Goal: Find specific page/section: Find specific page/section

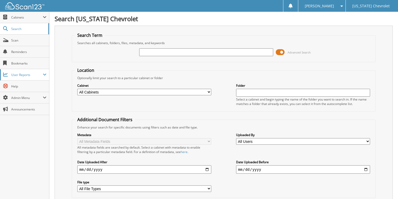
click at [33, 71] on span "User Reports" at bounding box center [24, 74] width 49 height 11
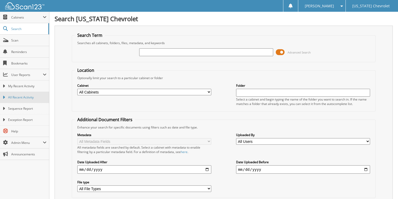
click at [31, 101] on link "All Recent Activity" at bounding box center [24, 97] width 49 height 11
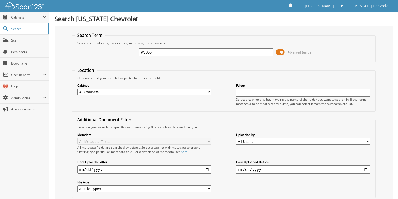
type input "w0856"
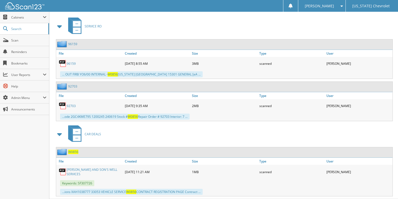
scroll to position [230, 0]
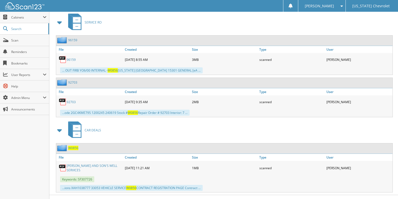
click at [100, 163] on link "KILLION AND SON'S WELL SERVICES" at bounding box center [95, 167] width 56 height 9
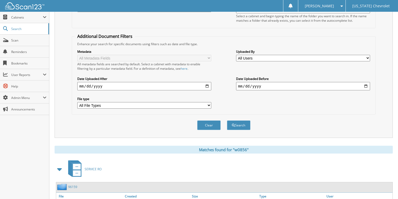
scroll to position [21, 0]
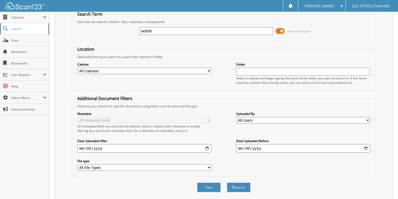
click at [31, 27] on span "Search" at bounding box center [28, 29] width 34 height 4
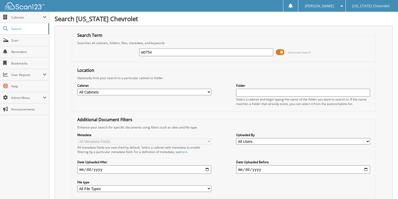
type input "w0754"
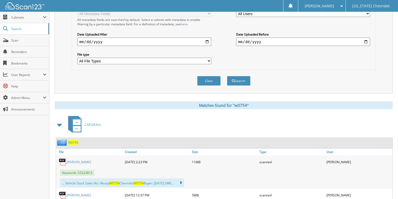
scroll to position [167, 0]
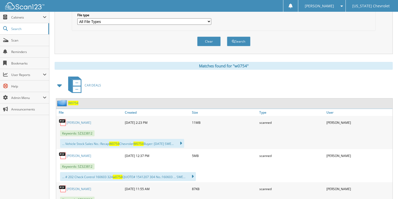
click at [75, 120] on link "[PERSON_NAME]" at bounding box center [79, 122] width 25 height 4
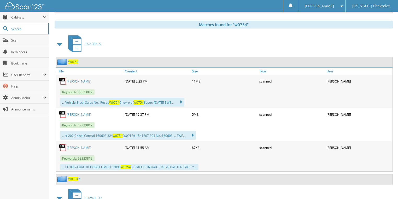
scroll to position [209, 0]
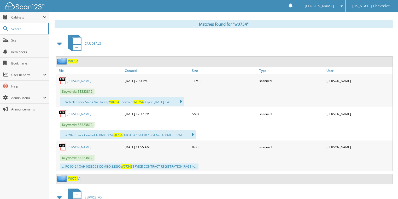
click at [76, 145] on link "[PERSON_NAME]" at bounding box center [79, 147] width 25 height 4
click at [77, 112] on link "SWEITZER" at bounding box center [79, 114] width 25 height 4
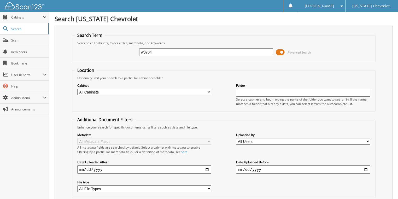
type input "w0704"
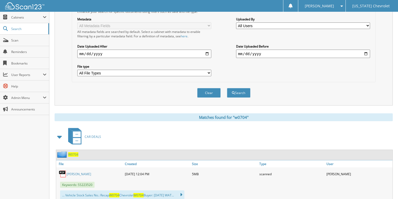
scroll to position [167, 0]
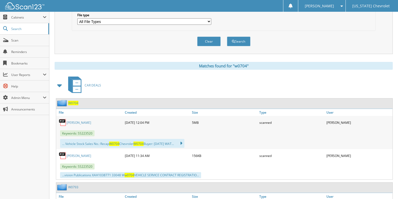
click at [78, 120] on link "[PERSON_NAME]" at bounding box center [79, 122] width 25 height 4
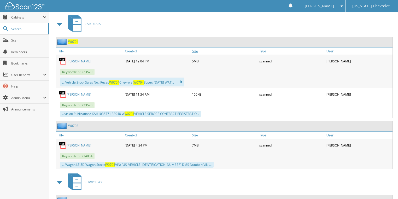
scroll to position [230, 0]
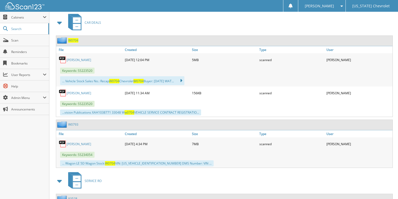
click at [76, 58] on link "WATSON" at bounding box center [79, 60] width 25 height 4
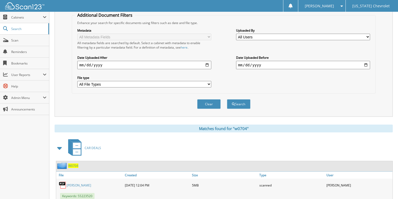
scroll to position [0, 0]
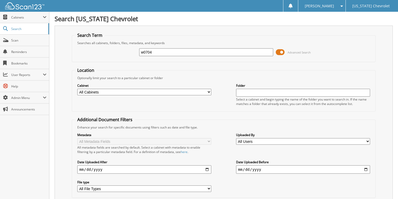
drag, startPoint x: 155, startPoint y: 54, endPoint x: 70, endPoint y: 54, distance: 84.6
click at [70, 54] on div "Search Term Searches all cabinets, folders, files, metadata, and keywords w0704…" at bounding box center [224, 123] width 338 height 195
type input "w0781"
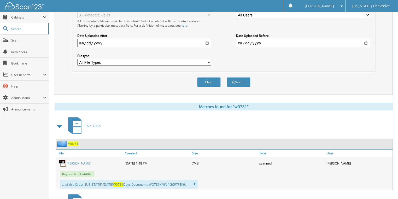
scroll to position [188, 0]
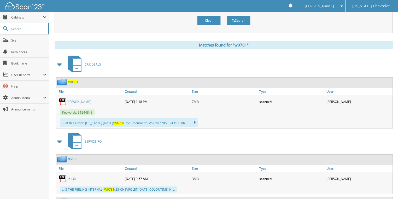
click at [73, 99] on link "HAVEL" at bounding box center [79, 101] width 25 height 4
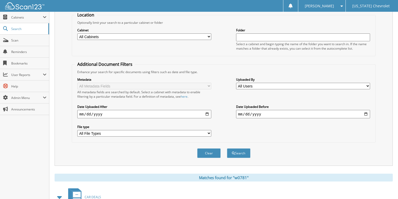
scroll to position [0, 0]
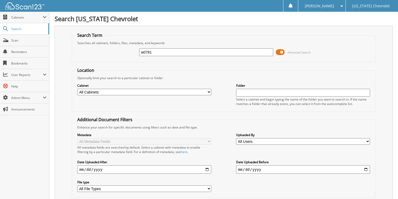
drag, startPoint x: 162, startPoint y: 53, endPoint x: 89, endPoint y: 58, distance: 72.5
click at [89, 58] on div "w0781 Advanced Search" at bounding box center [224, 52] width 298 height 14
type input "w0869"
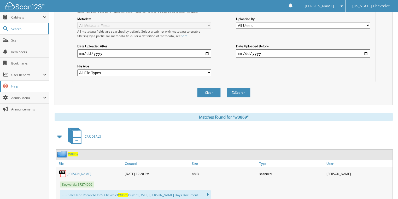
scroll to position [127, 0]
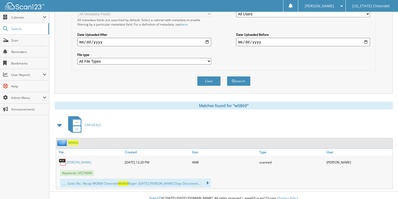
click at [71, 160] on link "[PERSON_NAME]" at bounding box center [79, 162] width 25 height 4
click at [69, 160] on link "[PERSON_NAME]" at bounding box center [79, 162] width 25 height 4
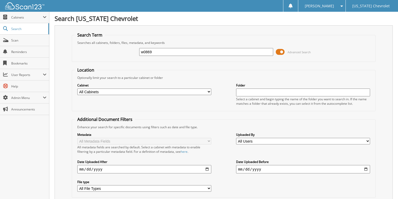
scroll to position [0, 0]
drag, startPoint x: 158, startPoint y: 51, endPoint x: 60, endPoint y: 37, distance: 99.4
click at [62, 38] on div "Search Term Searches all cabinets, folders, files, metadata, and keywords w0869…" at bounding box center [224, 123] width 338 height 195
type input "W0734"
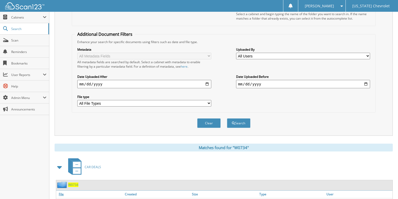
scroll to position [125, 0]
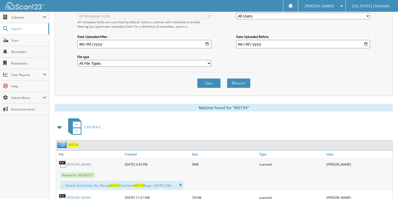
click at [76, 162] on link "[PERSON_NAME]" at bounding box center [79, 164] width 25 height 4
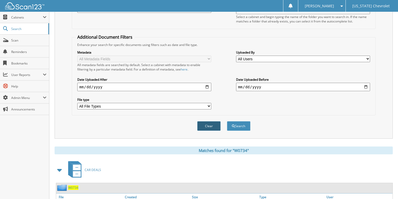
scroll to position [0, 0]
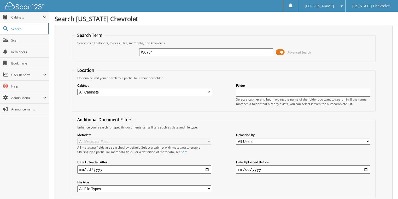
drag, startPoint x: 157, startPoint y: 52, endPoint x: 122, endPoint y: 53, distance: 34.4
click at [122, 53] on div "W0734 Advanced Search" at bounding box center [224, 52] width 298 height 14
type input "84829"
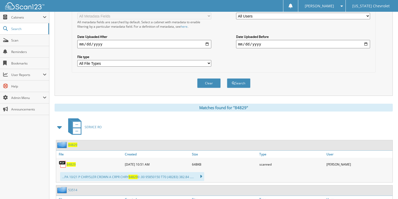
click at [72, 162] on span "84829" at bounding box center [71, 164] width 9 height 4
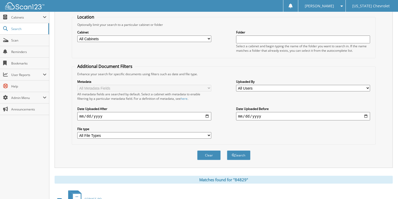
scroll to position [0, 0]
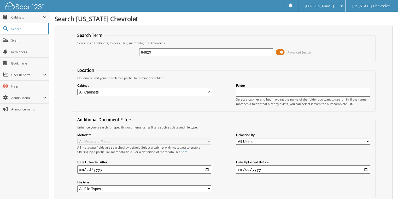
drag, startPoint x: 162, startPoint y: 52, endPoint x: 103, endPoint y: 50, distance: 58.8
click at [103, 50] on div "84829 Advanced Search" at bounding box center [224, 52] width 298 height 14
type input "79707"
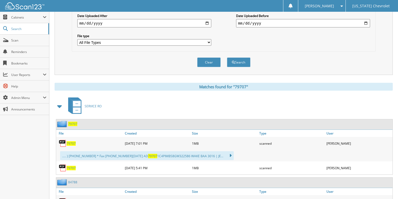
click at [71, 141] on span "79707" at bounding box center [71, 143] width 9 height 4
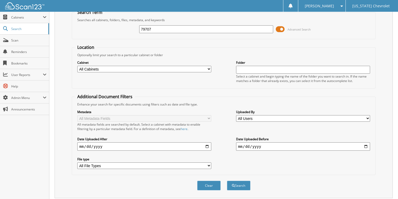
scroll to position [0, 0]
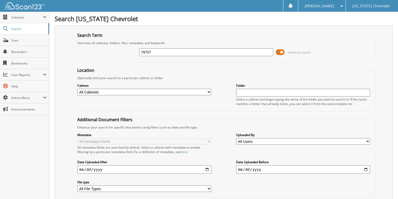
drag, startPoint x: 153, startPoint y: 52, endPoint x: 99, endPoint y: 53, distance: 54.3
click at [99, 53] on div "79707 Advanced Search" at bounding box center [224, 52] width 298 height 14
type input "77178"
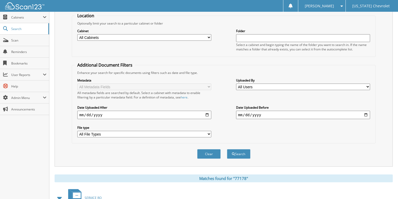
scroll to position [125, 0]
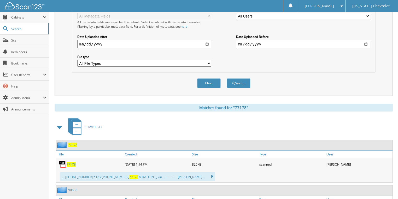
click at [70, 162] on span "77178" at bounding box center [71, 164] width 9 height 4
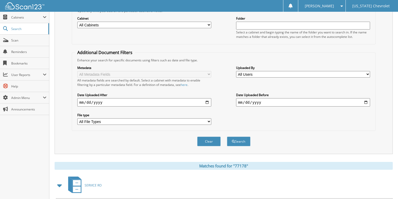
scroll to position [0, 0]
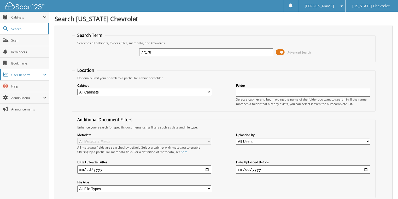
click at [35, 76] on span "User Reports" at bounding box center [27, 75] width 32 height 4
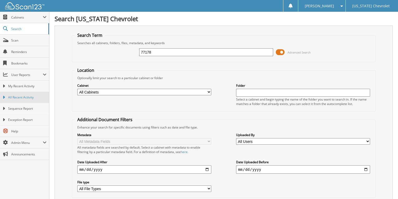
click at [32, 96] on span "All Recent Activity" at bounding box center [27, 97] width 38 height 5
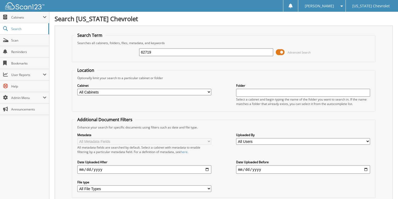
type input "62719"
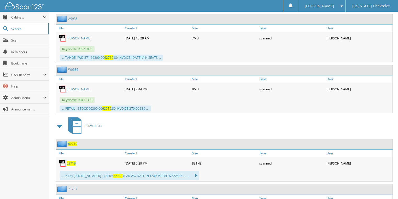
scroll to position [1177, 0]
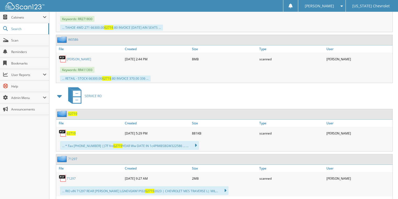
click at [70, 131] on span "62719" at bounding box center [71, 133] width 9 height 4
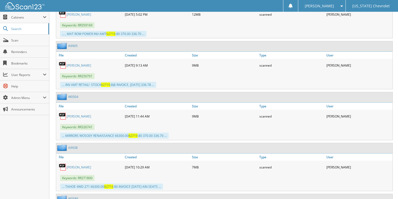
scroll to position [947, 0]
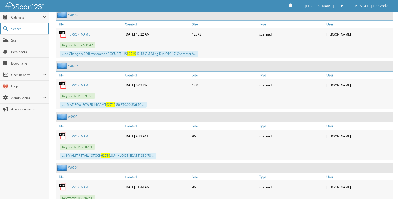
click at [19, 28] on span "Search" at bounding box center [28, 29] width 34 height 4
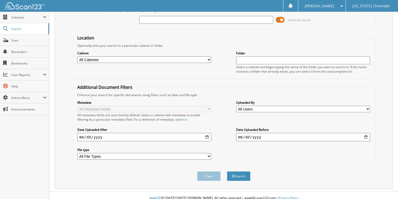
scroll to position [33, 0]
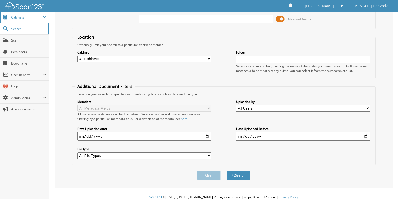
click at [34, 17] on span "Cabinets" at bounding box center [27, 17] width 32 height 4
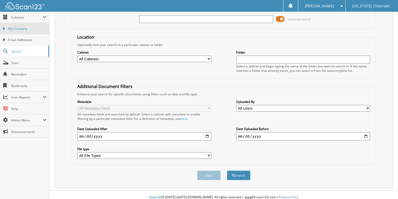
click at [26, 28] on span "My Company" at bounding box center [27, 28] width 38 height 5
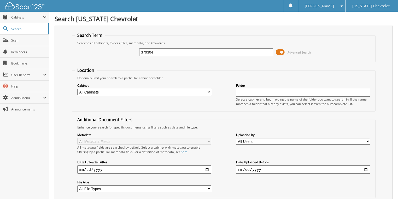
type input "379304"
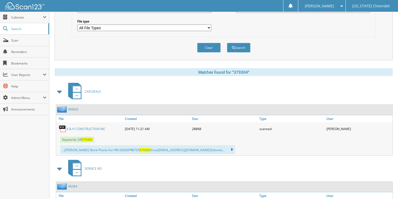
scroll to position [195, 0]
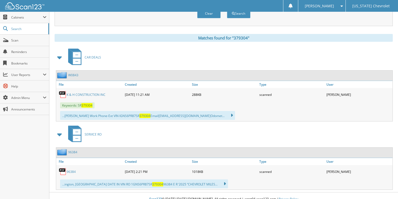
click at [93, 92] on link "K & H CONSTRUCTION INC" at bounding box center [86, 94] width 39 height 4
click at [41, 76] on span "User Reports" at bounding box center [24, 74] width 49 height 11
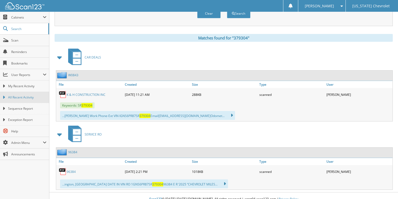
click at [32, 99] on span "All Recent Activity" at bounding box center [27, 97] width 38 height 5
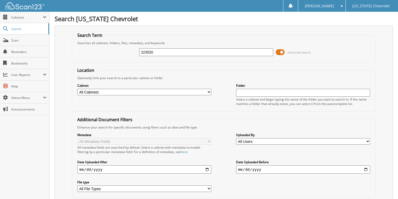
type input "223520"
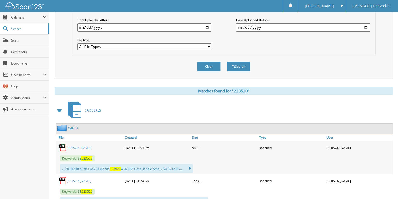
scroll to position [146, 0]
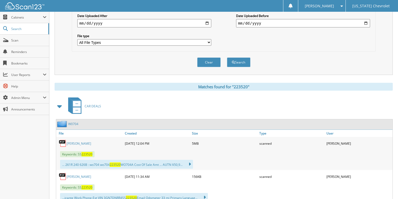
click at [76, 141] on link "WATSON" at bounding box center [79, 143] width 25 height 4
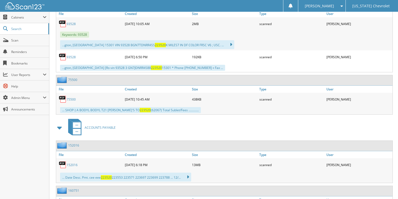
scroll to position [251, 0]
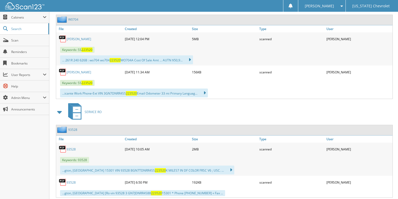
click at [76, 70] on link "WATSON" at bounding box center [79, 72] width 25 height 4
click at [332, 1] on div "[PERSON_NAME]" at bounding box center [322, 6] width 42 height 12
click at [22, 26] on link "Search" at bounding box center [24, 28] width 49 height 11
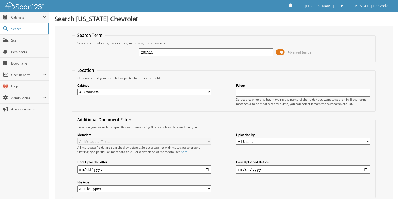
type input "280515"
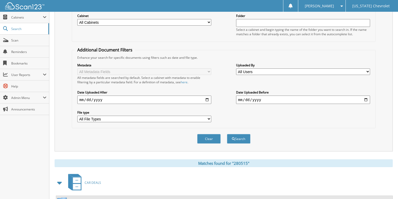
scroll to position [167, 0]
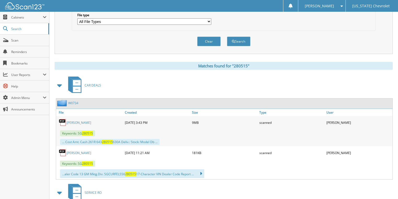
click at [73, 120] on link "[PERSON_NAME]" at bounding box center [79, 122] width 25 height 4
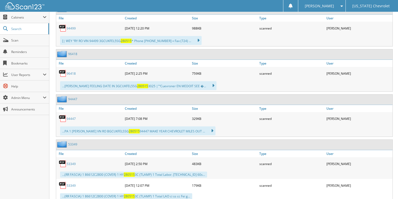
scroll to position [377, 0]
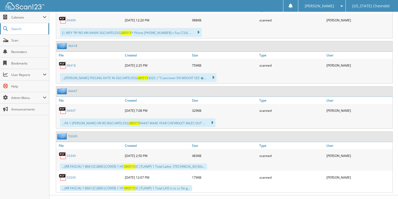
click at [40, 26] on link "Search" at bounding box center [24, 28] width 49 height 11
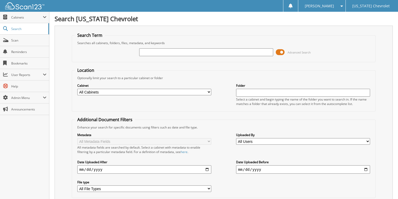
type input "2"
type input "329957"
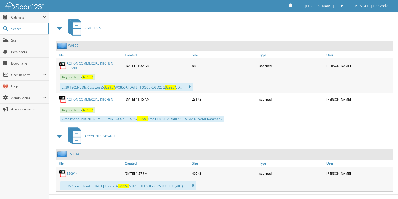
scroll to position [225, 0]
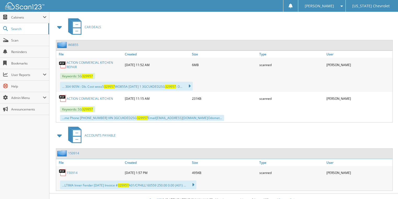
click at [96, 60] on link "ACTION COMMERCIAL KITCHEN REPAIR" at bounding box center [95, 64] width 56 height 9
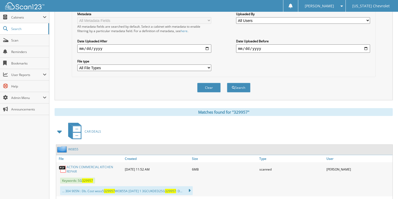
scroll to position [0, 0]
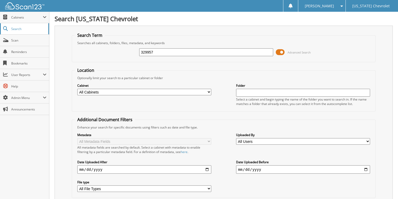
click at [39, 30] on span "Search" at bounding box center [28, 29] width 34 height 4
click at [39, 71] on span "User Reports" at bounding box center [24, 74] width 49 height 11
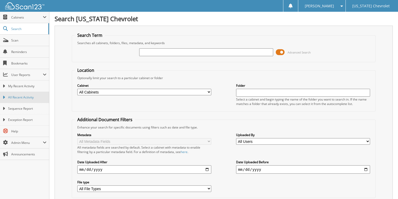
click at [30, 94] on link "All Recent Activity" at bounding box center [24, 97] width 49 height 11
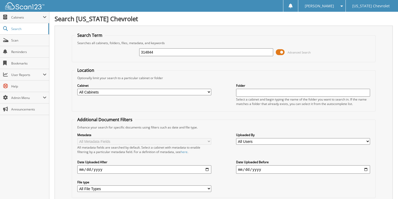
type input "314844"
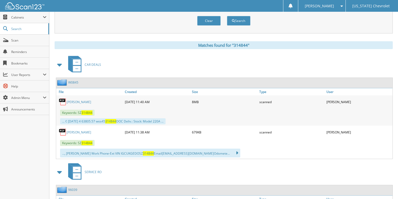
scroll to position [188, 0]
click at [77, 99] on link "[PERSON_NAME]" at bounding box center [79, 101] width 25 height 4
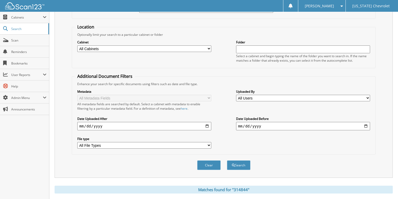
scroll to position [42, 0]
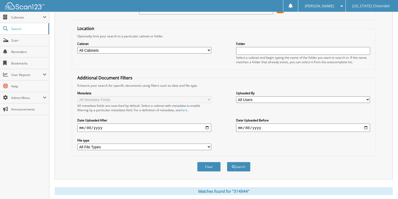
click at [122, 49] on select "All Cabinets ACCOUNTS PAYABLE CAR DEALS PARTS SERVICE RO Needs Filing" at bounding box center [144, 50] width 134 height 7
click at [146, 35] on div "Optionally limit your search to a particular cabinet or folder" at bounding box center [224, 36] width 298 height 4
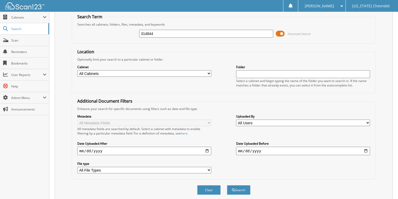
scroll to position [0, 0]
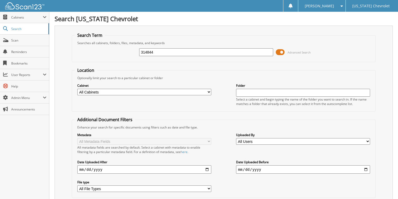
drag, startPoint x: 165, startPoint y: 51, endPoint x: 80, endPoint y: 56, distance: 84.7
click at [80, 56] on div "314844 Advanced Search" at bounding box center [224, 52] width 298 height 14
type input "329957"
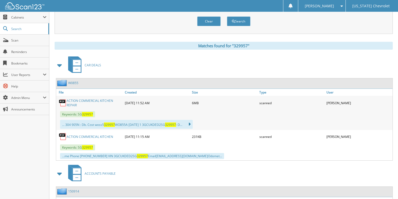
scroll to position [188, 0]
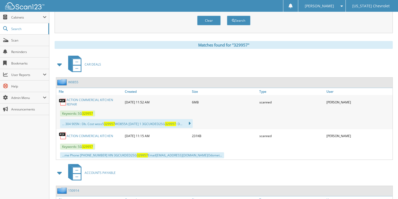
click at [81, 98] on link "ACTION COMMERCIAL KITCHEN REPAIR" at bounding box center [95, 102] width 56 height 9
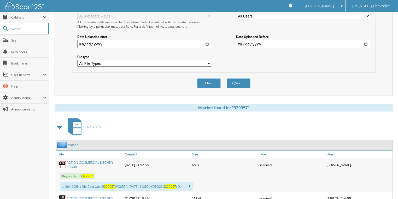
scroll to position [225, 0]
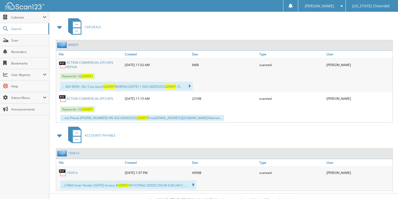
click at [90, 60] on link "ACTION COMMERCIAL KITCHEN REPAIR" at bounding box center [95, 64] width 56 height 9
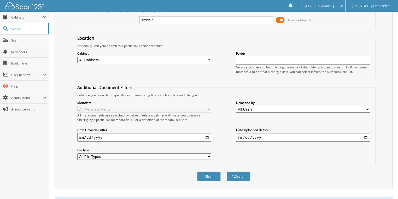
scroll to position [0, 0]
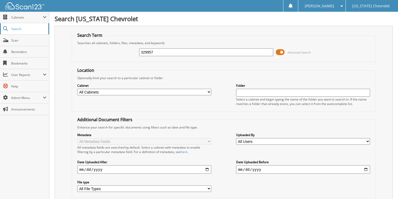
click at [32, 28] on span "Search" at bounding box center [28, 29] width 34 height 4
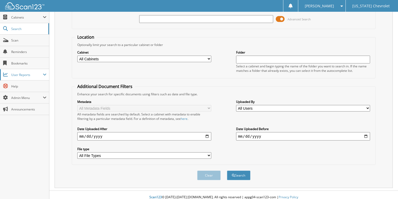
click at [40, 74] on span "User Reports" at bounding box center [27, 75] width 32 height 4
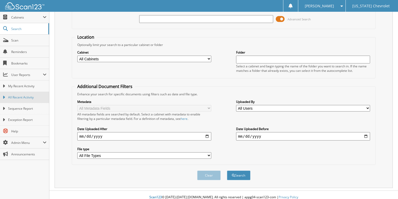
click at [30, 93] on link "All Recent Activity" at bounding box center [24, 97] width 49 height 11
